Goal: Information Seeking & Learning: Learn about a topic

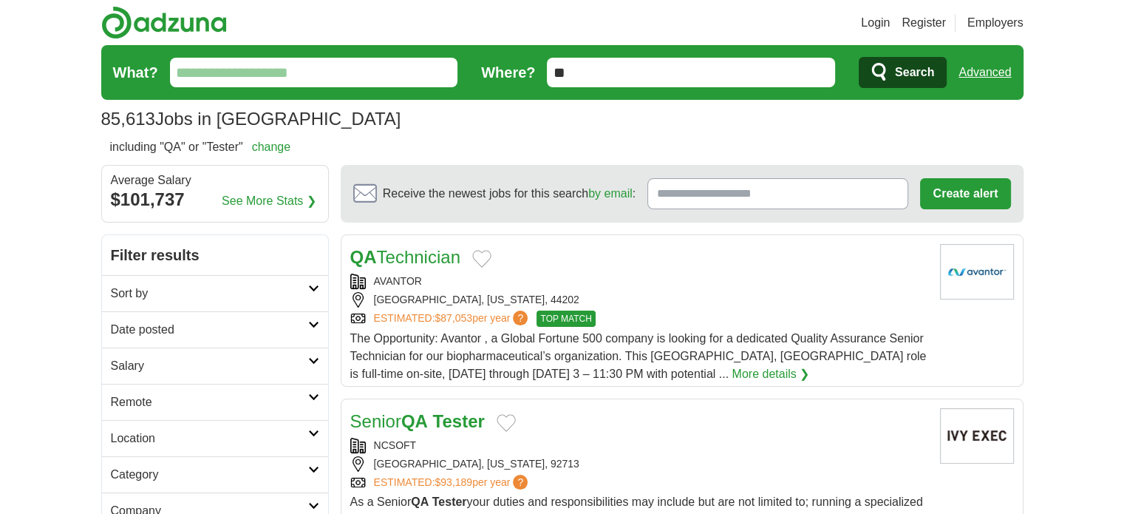
click at [314, 316] on link "Date posted" at bounding box center [215, 329] width 226 height 36
click at [109, 360] on div "Last 24 hours Last 3 days Last 7 days" at bounding box center [215, 385] width 226 height 77
click at [121, 363] on link "Last 24 hours" at bounding box center [215, 365] width 208 height 18
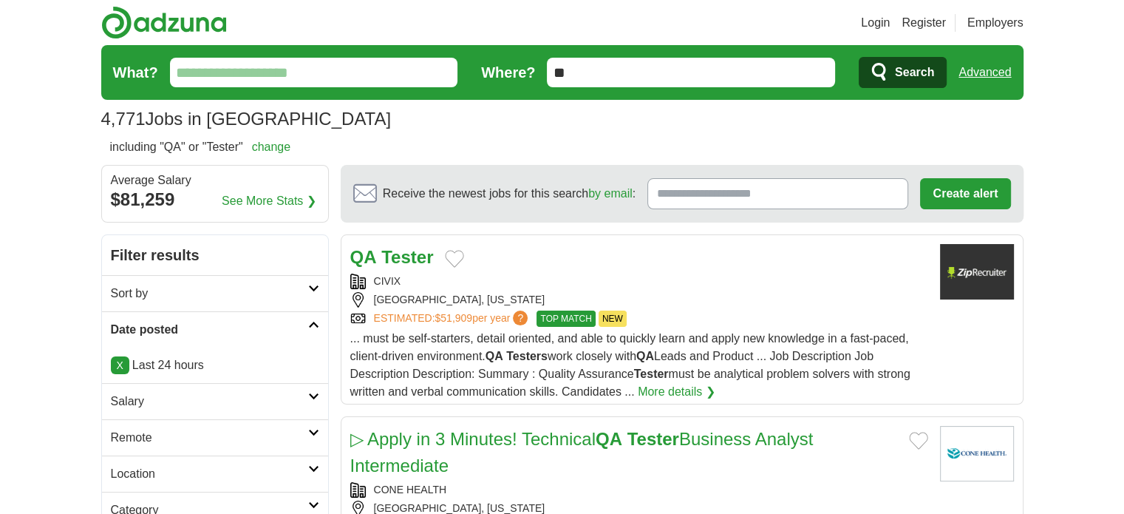
click at [313, 431] on icon at bounding box center [313, 432] width 11 height 7
click at [132, 468] on link "Remote jobs" at bounding box center [144, 472] width 66 height 13
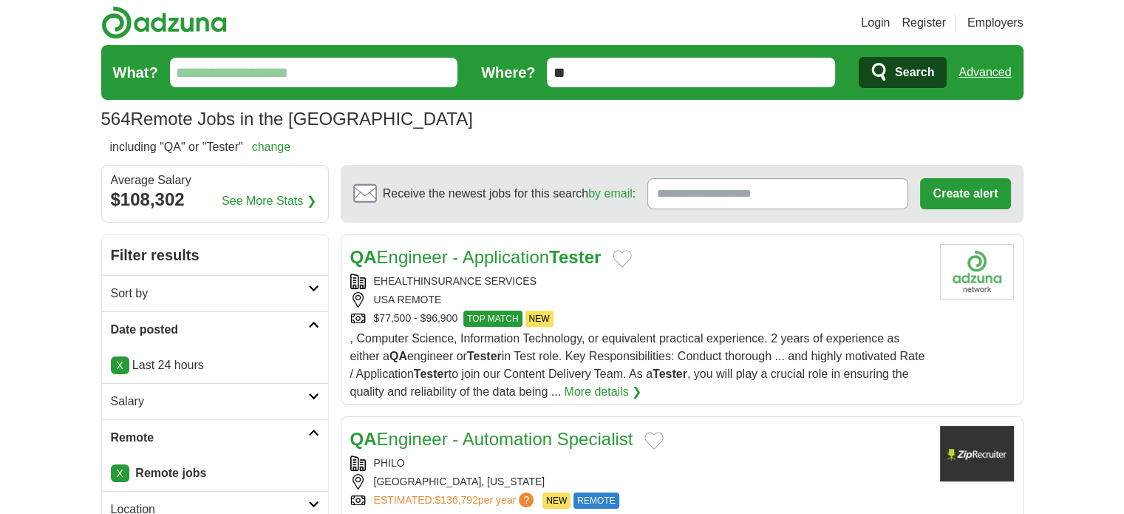
click at [432, 257] on link "QA Engineer - Application Tester" at bounding box center [475, 257] width 251 height 20
